Goal: Obtain resource: Download file/media

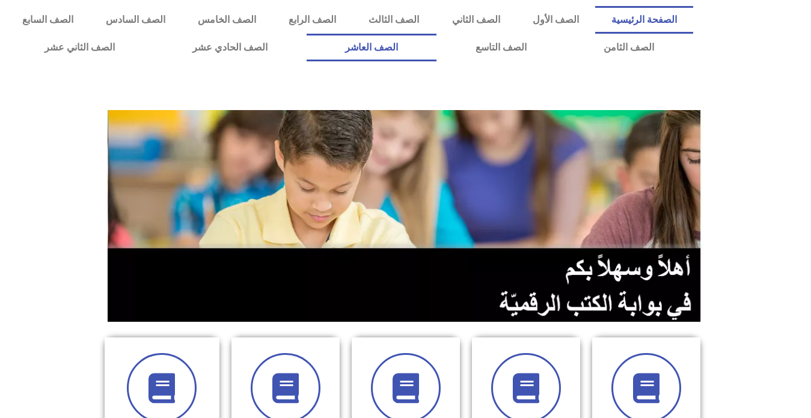
click at [437, 48] on link "الصف العاشر" at bounding box center [372, 48] width 131 height 28
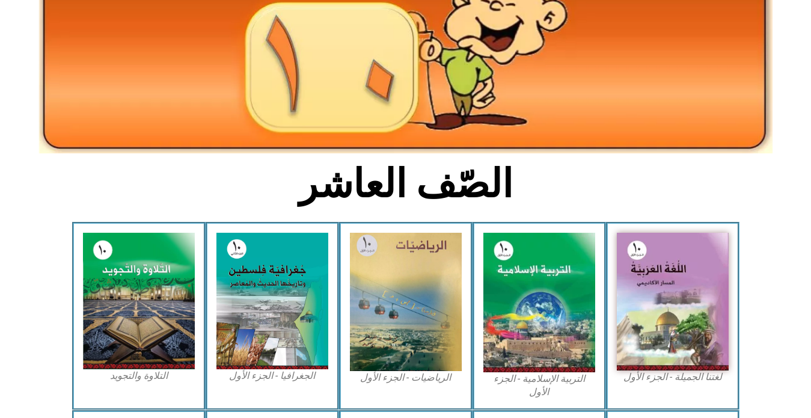
scroll to position [180, 0]
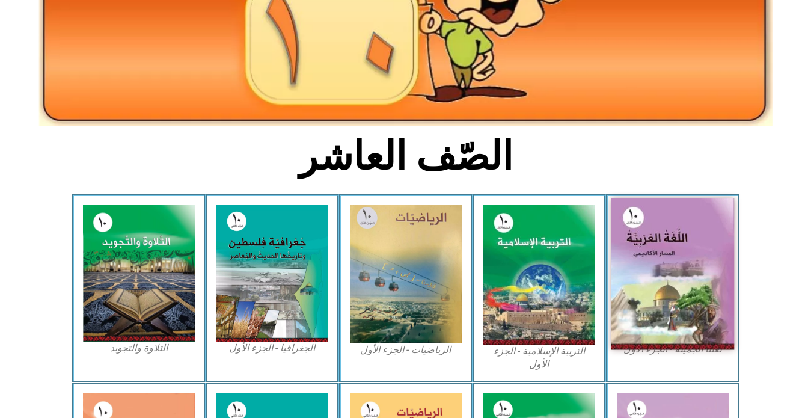
click at [679, 244] on img at bounding box center [672, 274] width 123 height 152
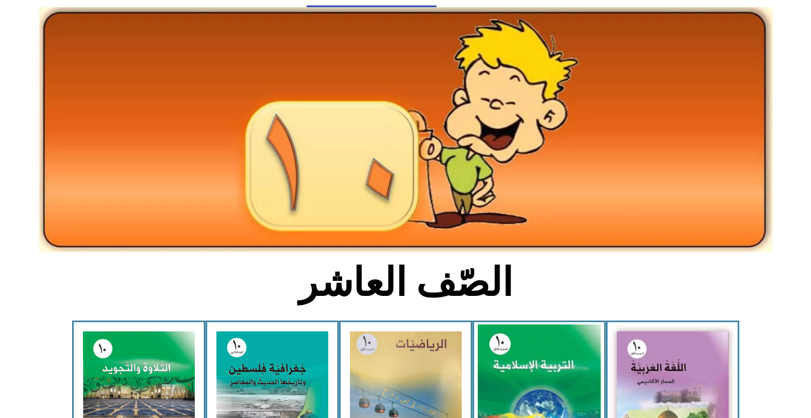
scroll to position [0, 0]
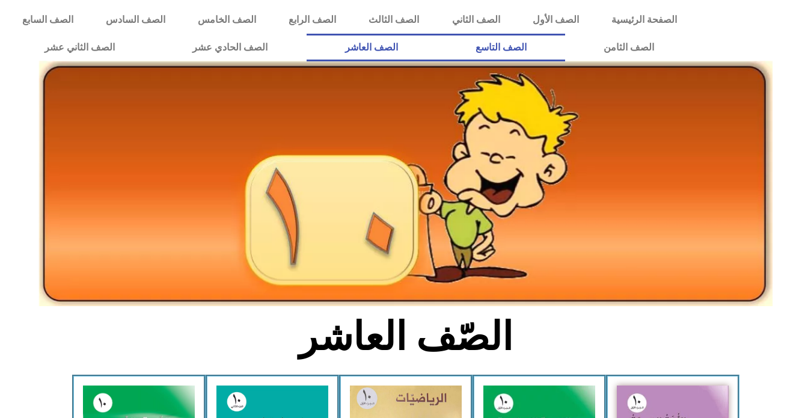
click at [437, 34] on link "الصف التاسع" at bounding box center [501, 48] width 129 height 28
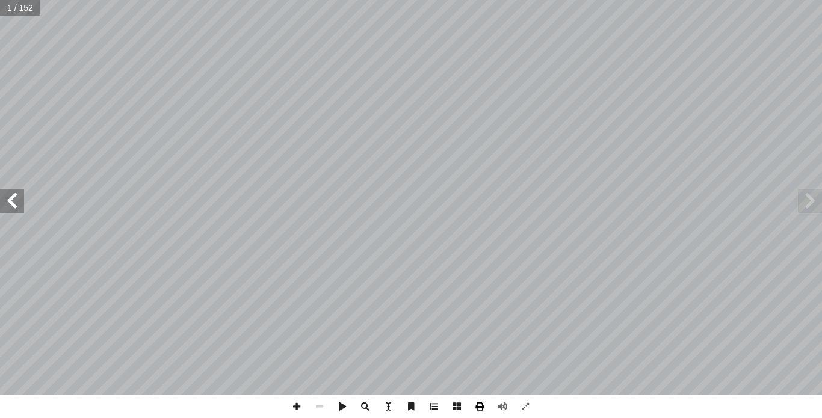
click at [484, 406] on span at bounding box center [479, 406] width 23 height 23
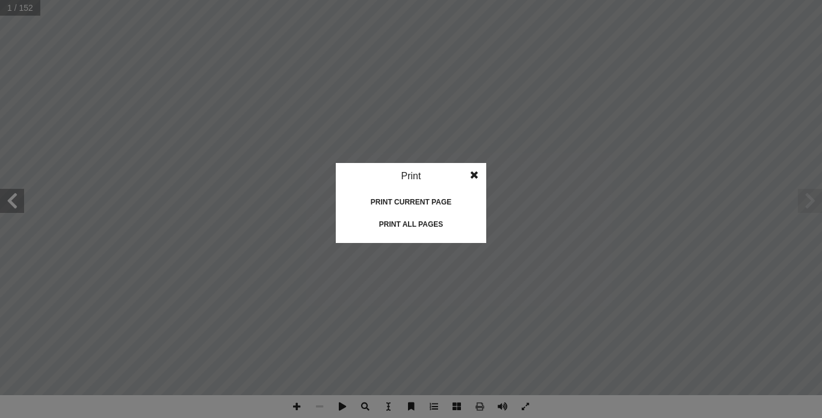
click at [419, 218] on div "Print all pages" at bounding box center [411, 224] width 120 height 19
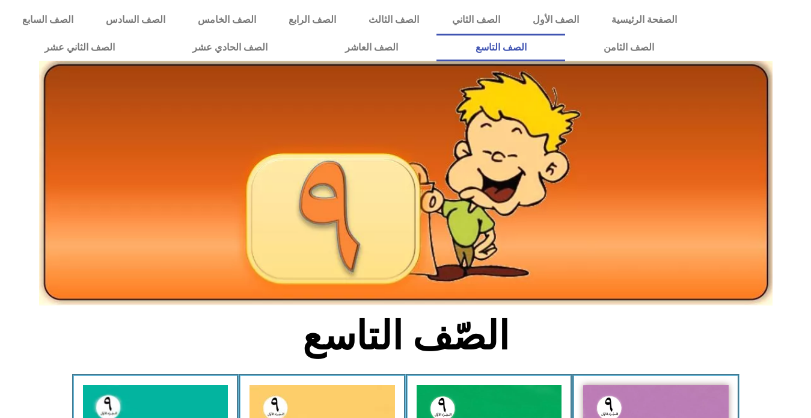
click at [437, 34] on link "الصف التاسع" at bounding box center [501, 48] width 129 height 28
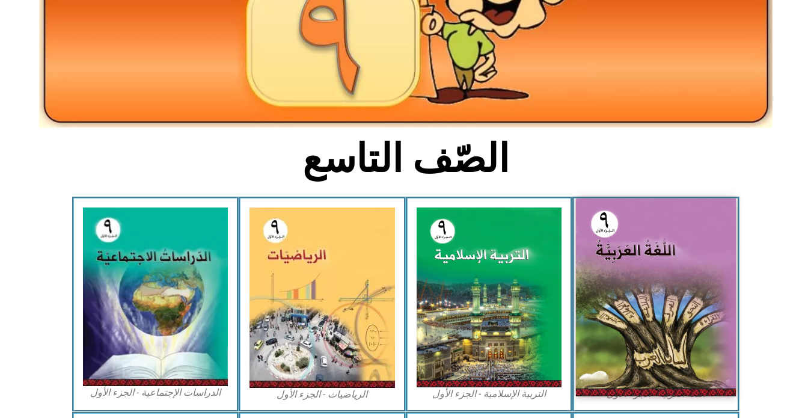
scroll to position [241, 0]
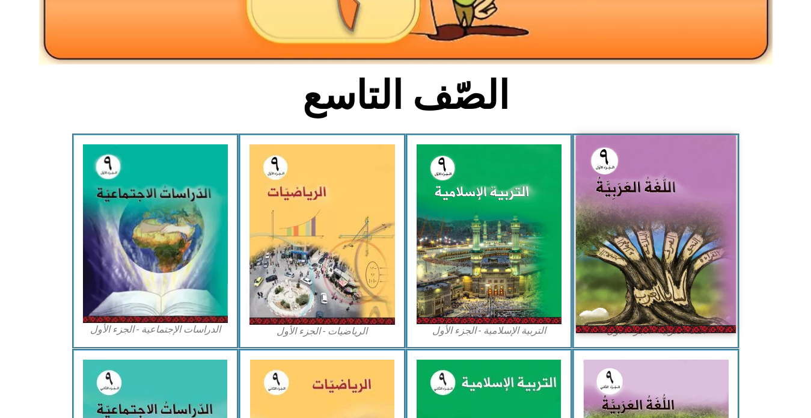
click at [638, 233] on img at bounding box center [656, 234] width 160 height 198
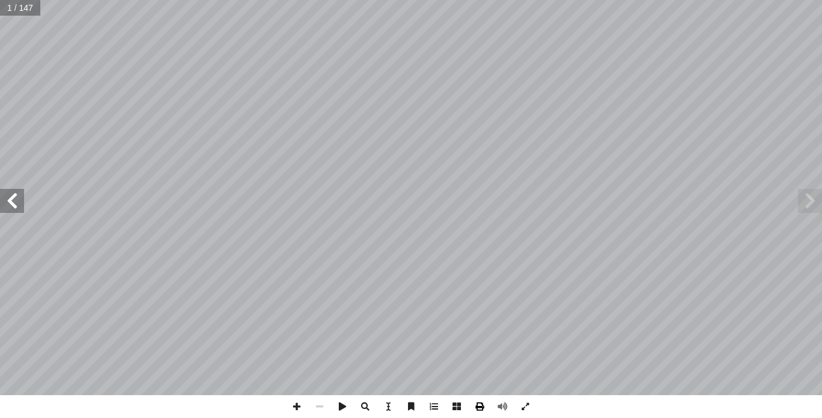
click at [481, 405] on span at bounding box center [479, 406] width 23 height 23
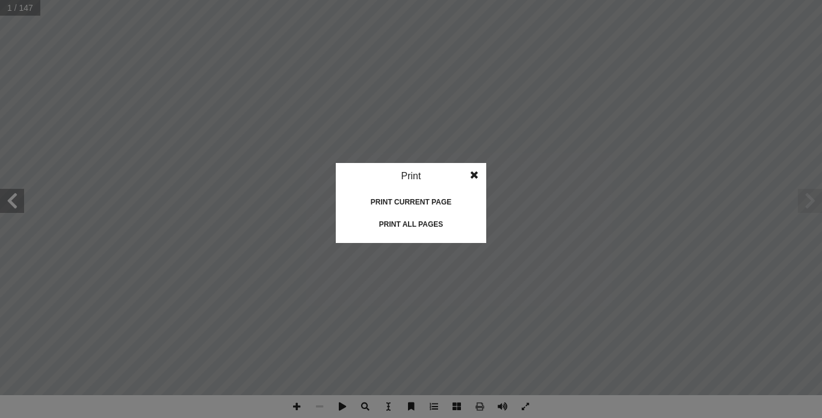
click at [395, 223] on div "Print all pages" at bounding box center [411, 224] width 120 height 19
